Goal: Information Seeking & Learning: Learn about a topic

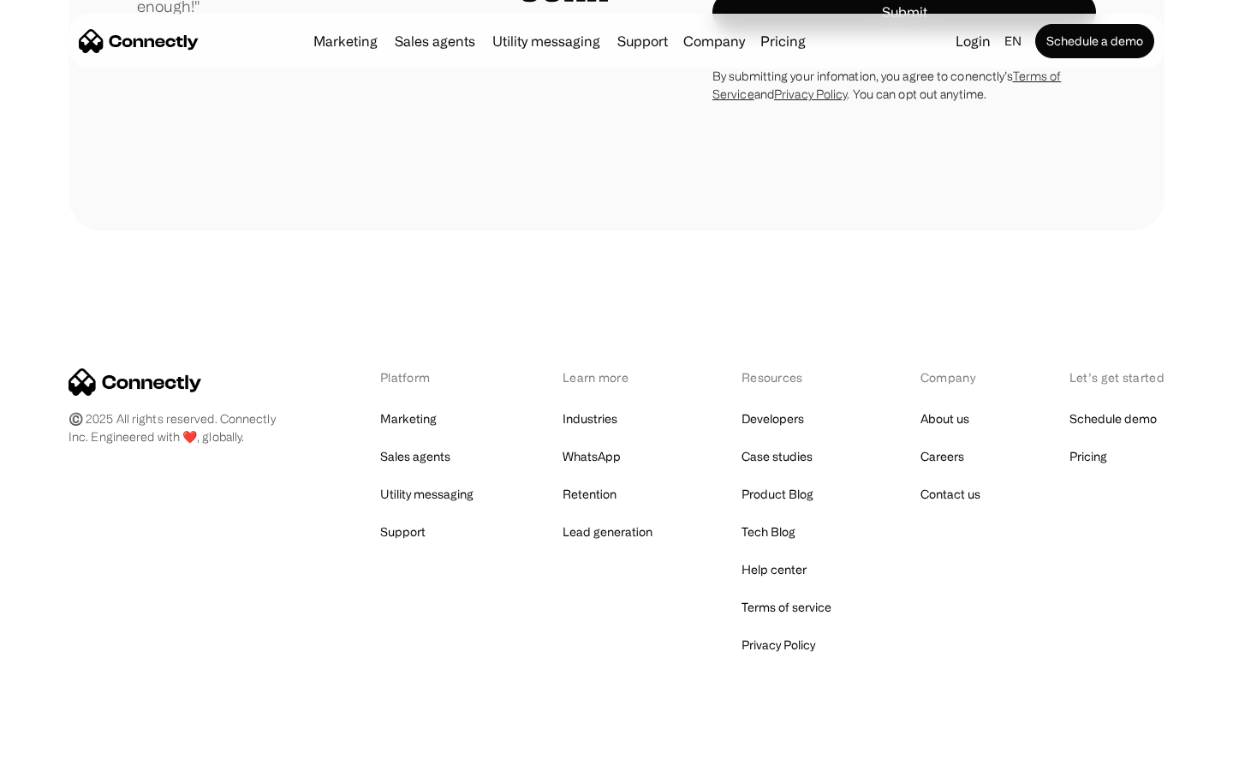
scroll to position [4768, 0]
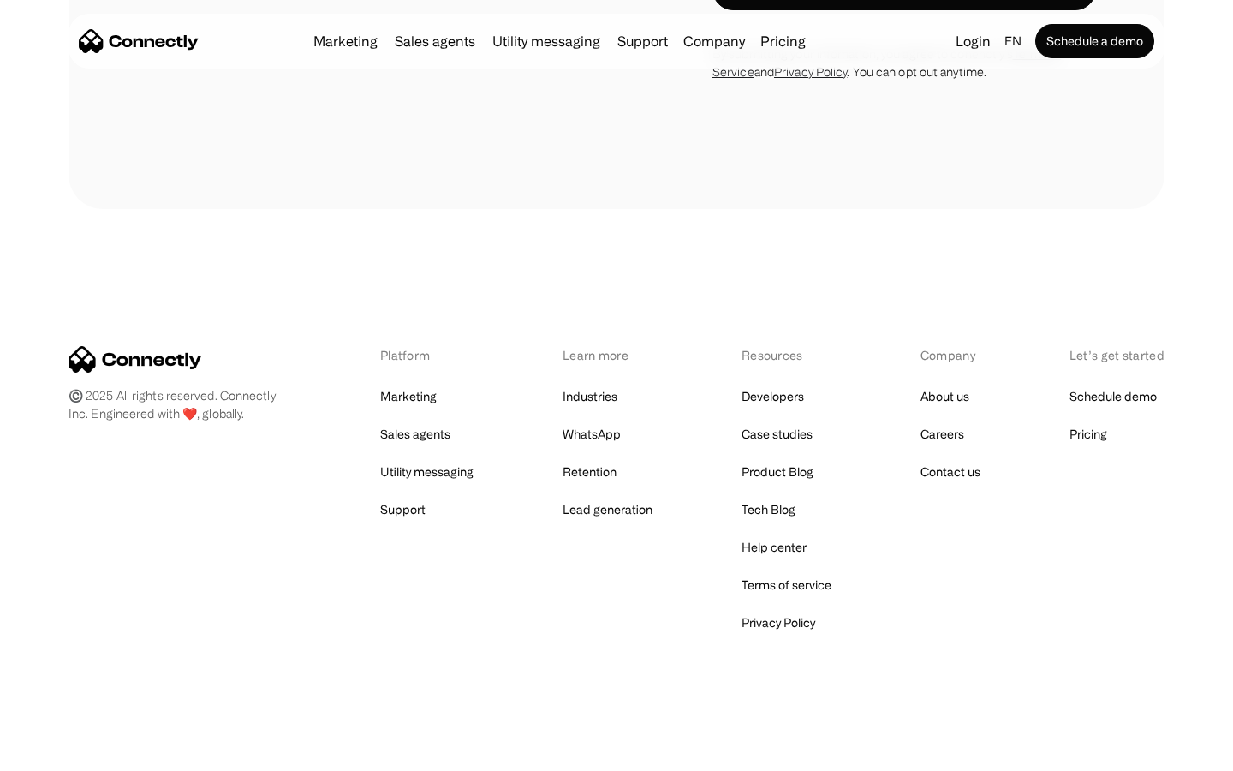
scroll to position [4512, 0]
